Goal: Task Accomplishment & Management: Manage account settings

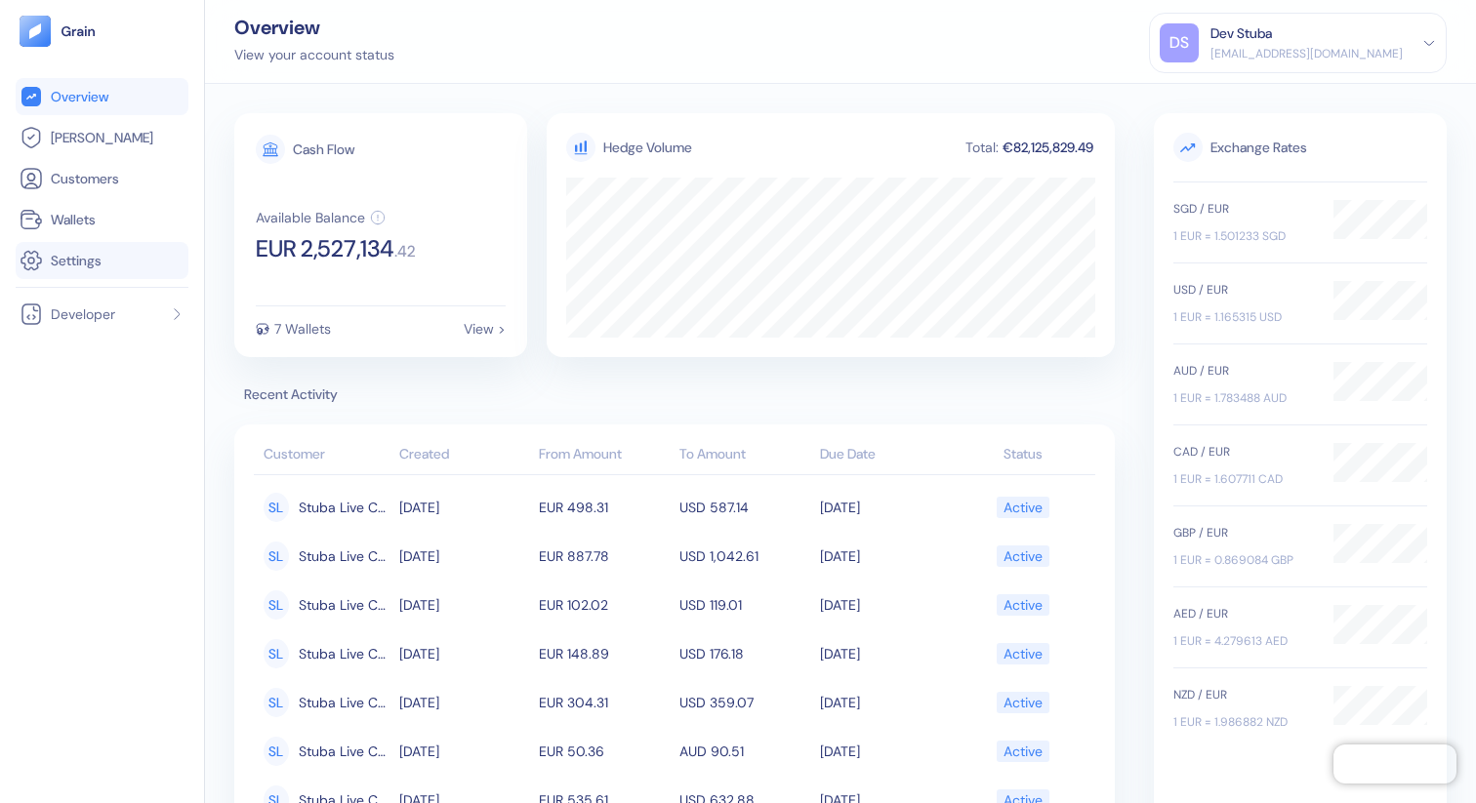
click at [73, 264] on span "Settings" at bounding box center [76, 261] width 51 height 20
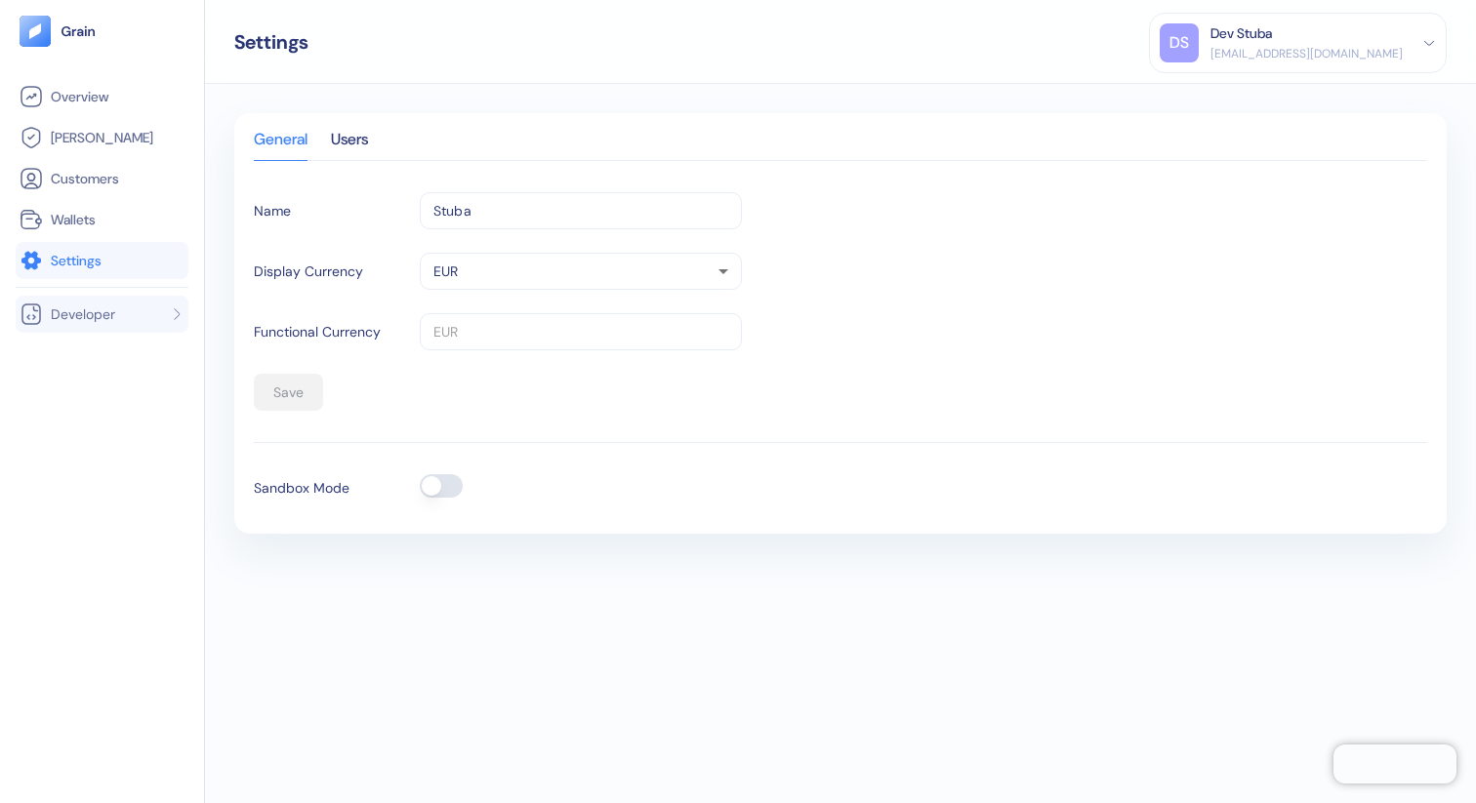
click at [79, 307] on span "Developer" at bounding box center [83, 315] width 64 height 20
click at [87, 349] on span "API Keys" at bounding box center [74, 353] width 52 height 20
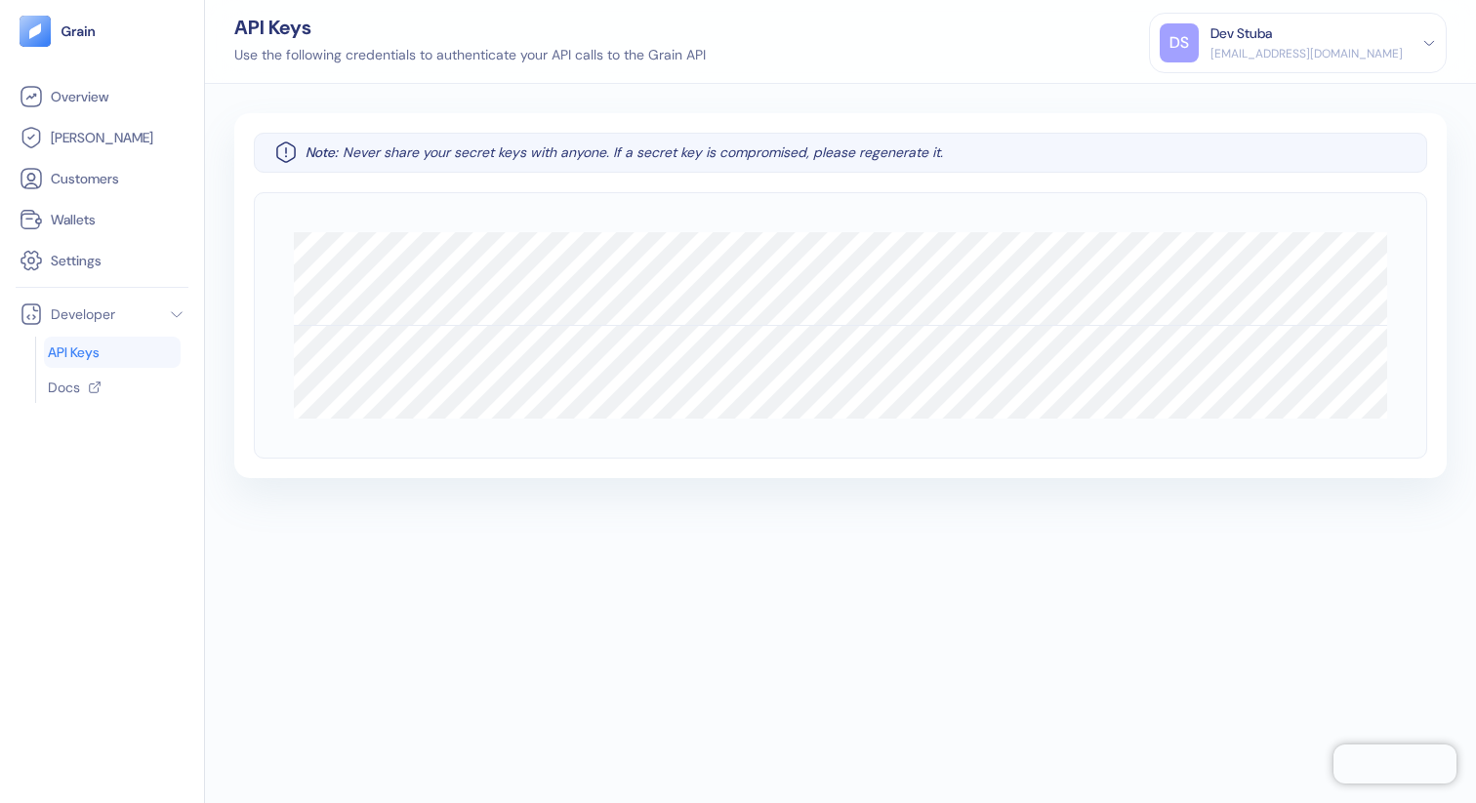
click at [1370, 48] on div "[EMAIL_ADDRESS][DOMAIN_NAME]" at bounding box center [1306, 54] width 192 height 18
click at [1236, 97] on div "Sign Out" at bounding box center [1212, 97] width 54 height 20
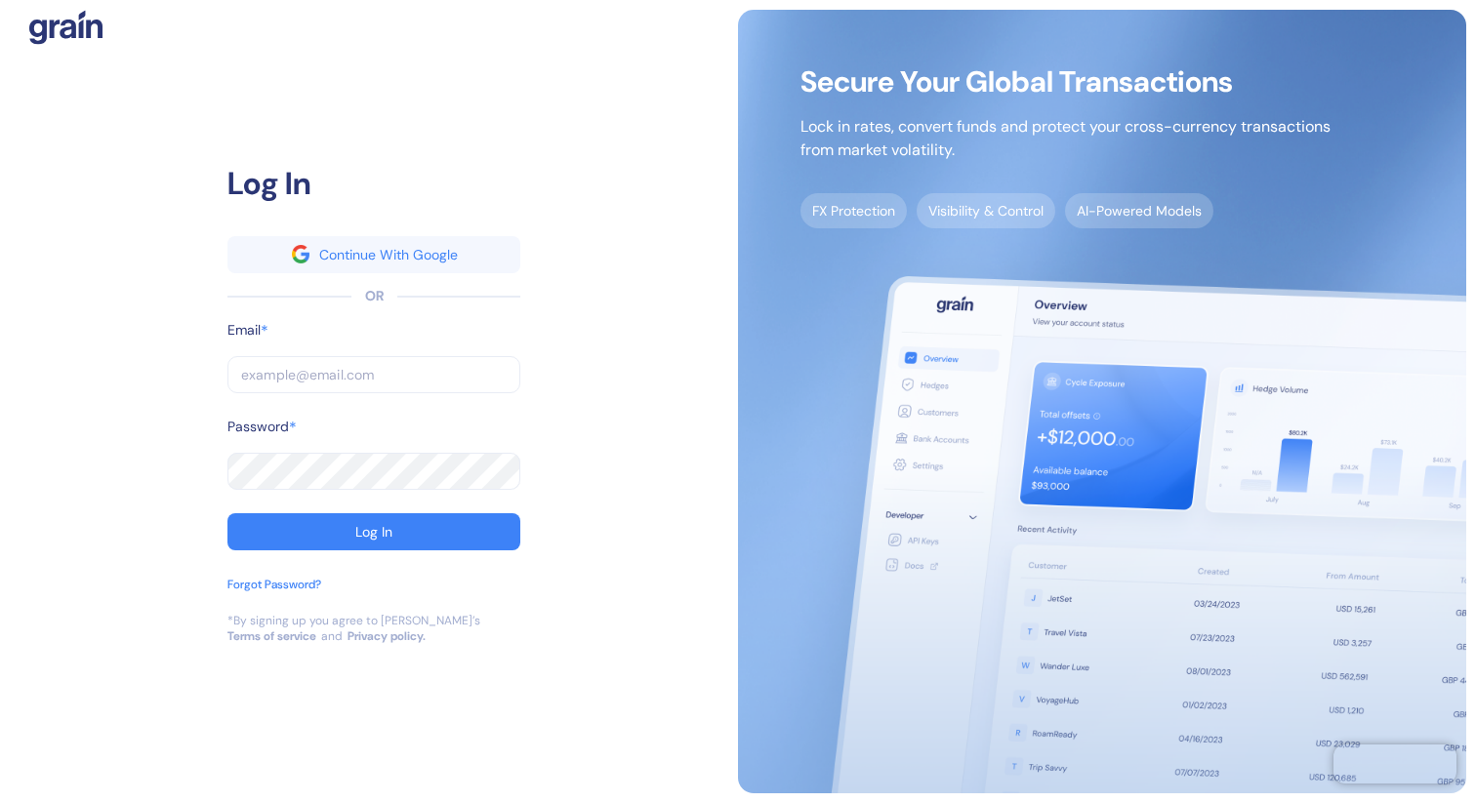
type input "[PERSON_NAME][EMAIL_ADDRESS][DOMAIN_NAME]"
click at [491, 381] on input "[PERSON_NAME][EMAIL_ADDRESS][DOMAIN_NAME]" at bounding box center [373, 374] width 293 height 37
type input "d"
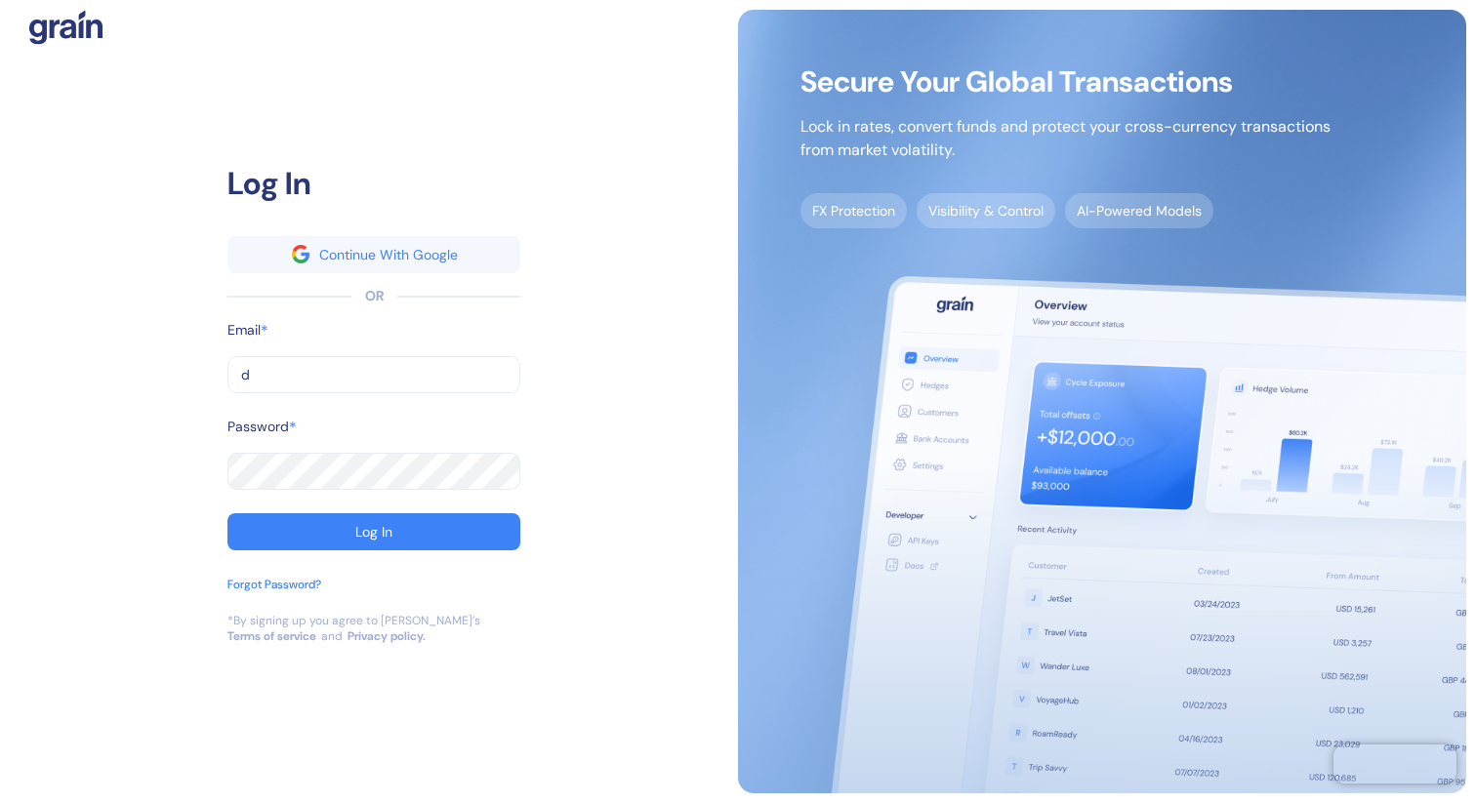
type input "du"
type input "dub"
type input "duba"
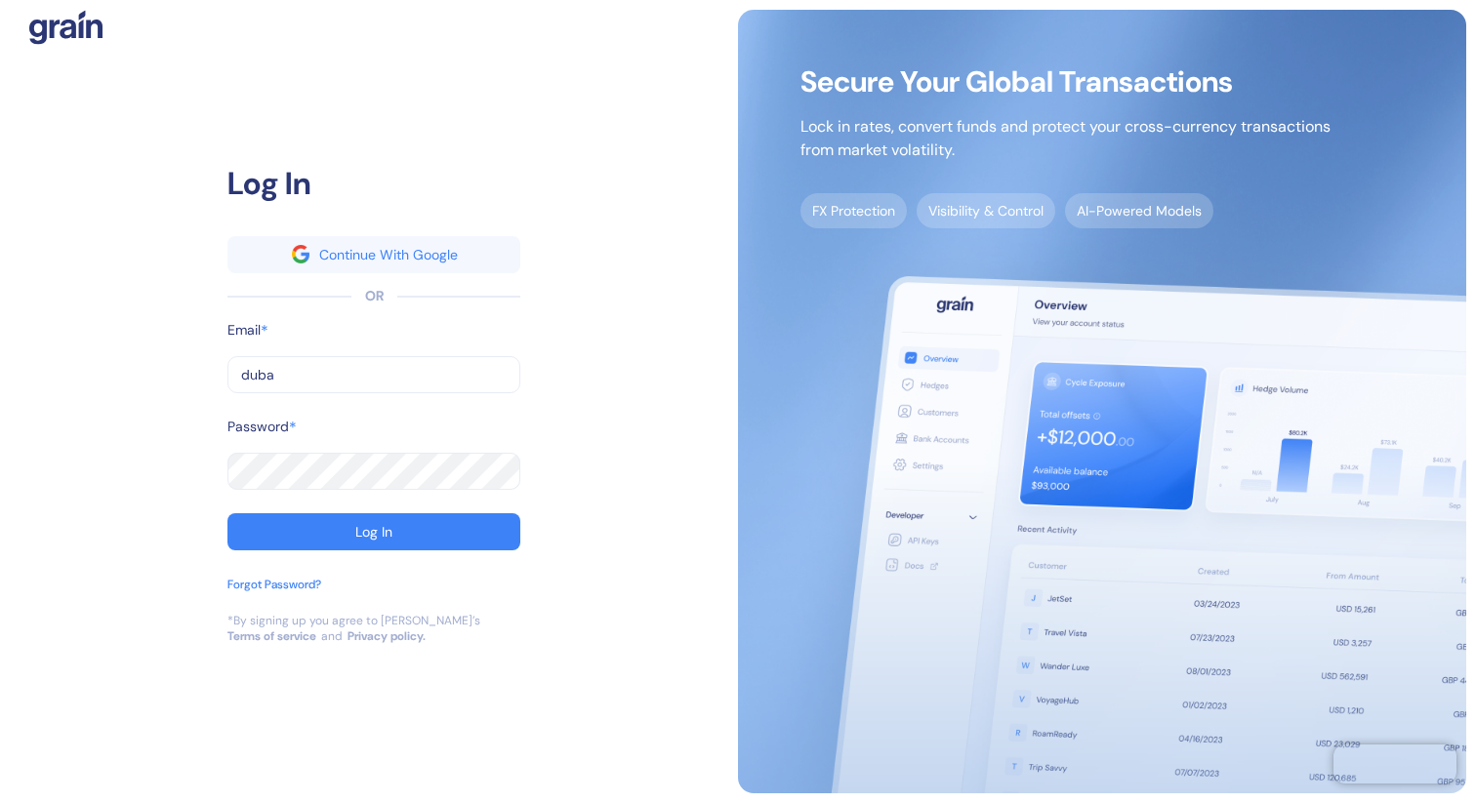
type input "duba"
type input "[EMAIL_ADDRESS][DOMAIN_NAME]"
